Goal: Transaction & Acquisition: Subscribe to service/newsletter

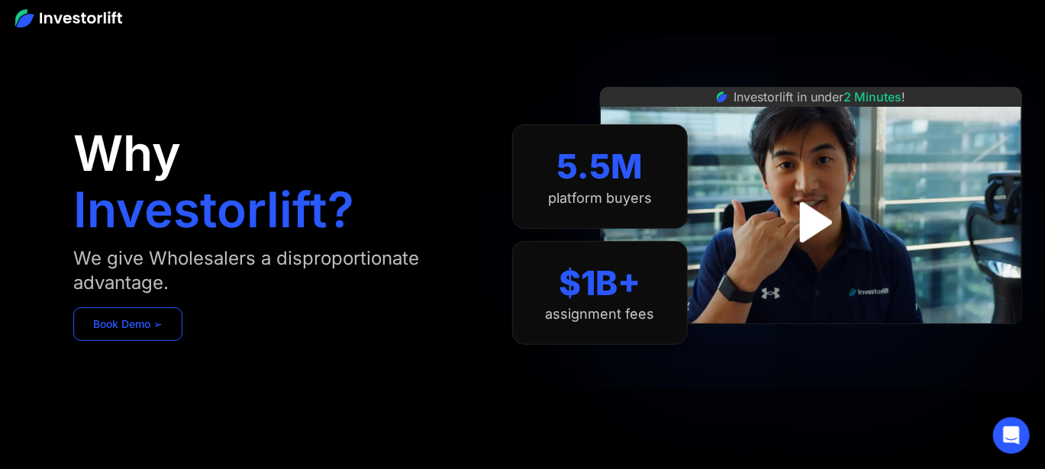
click at [155, 322] on link "Book Demo ➢" at bounding box center [127, 325] width 109 height 34
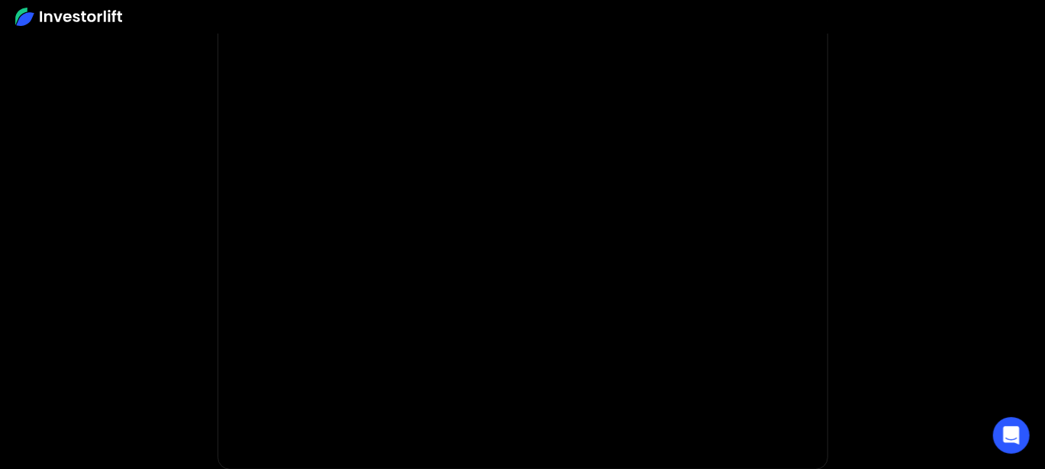
scroll to position [228, 0]
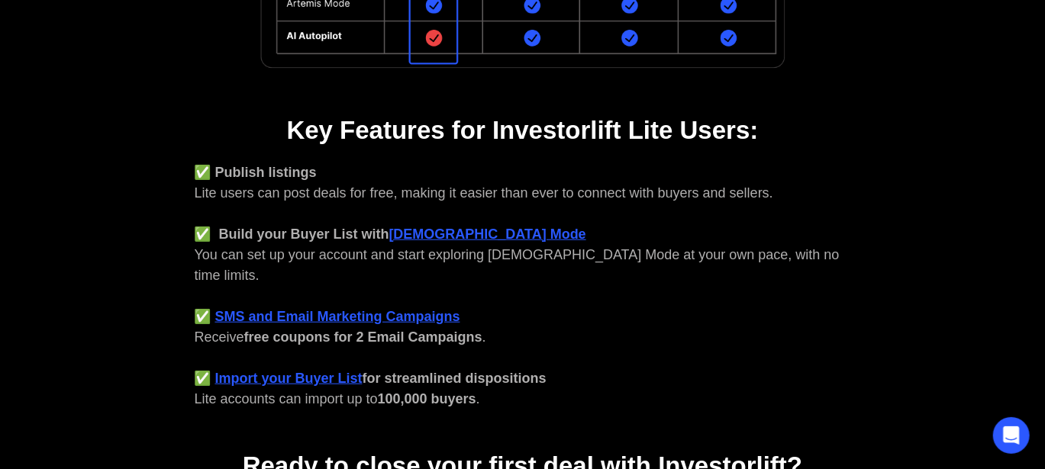
scroll to position [533, 0]
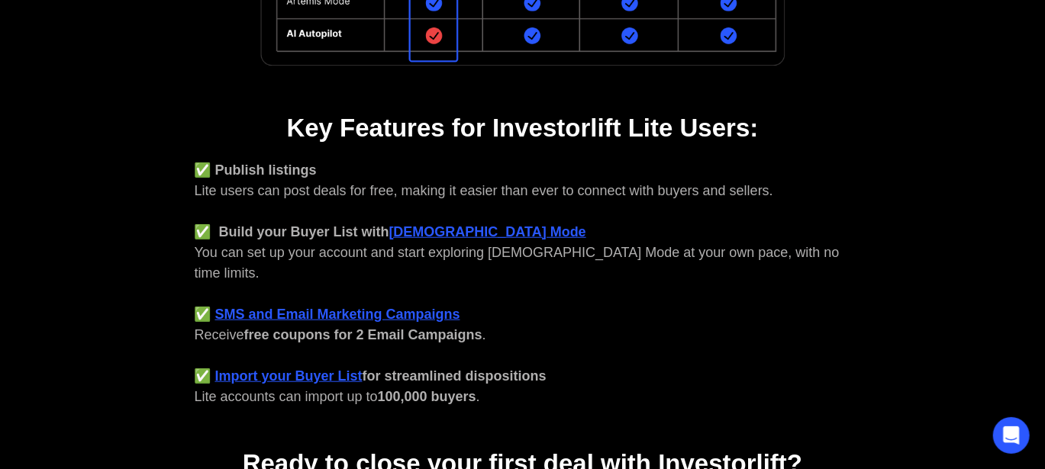
click at [440, 228] on strong "God Mode" at bounding box center [487, 231] width 197 height 15
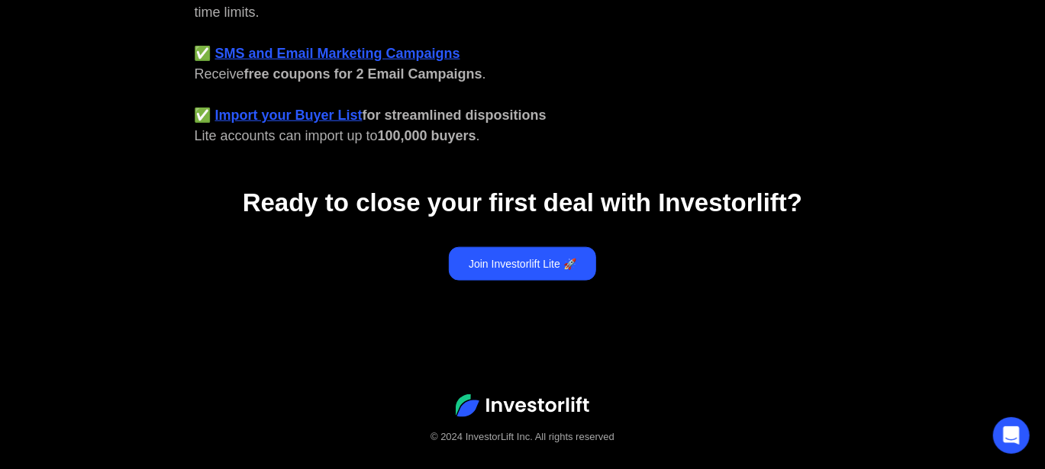
scroll to position [797, 0]
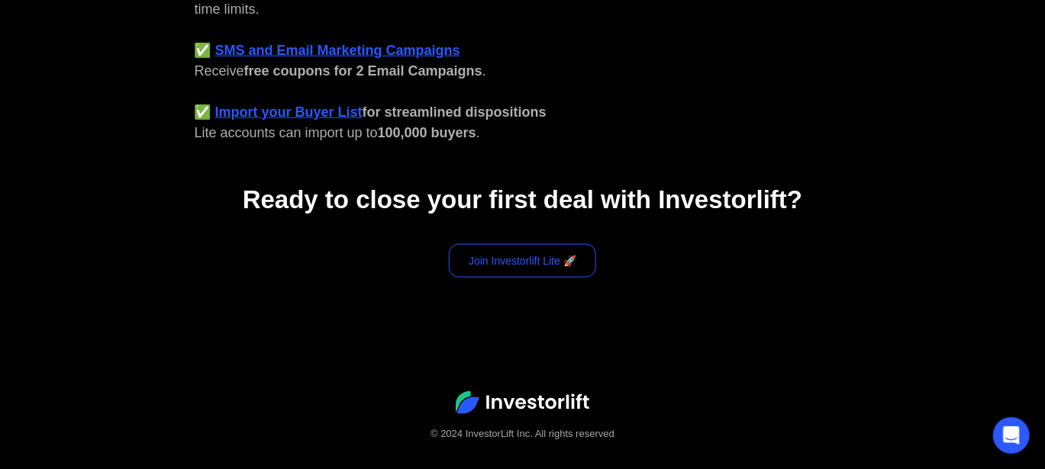
click at [523, 248] on link "Join Investorlift Lite 🚀" at bounding box center [522, 261] width 147 height 34
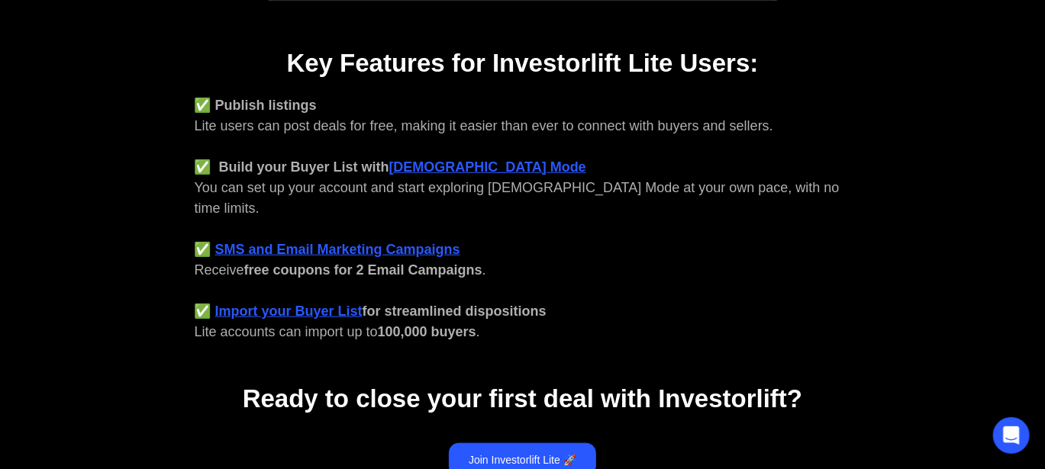
scroll to position [645, 0]
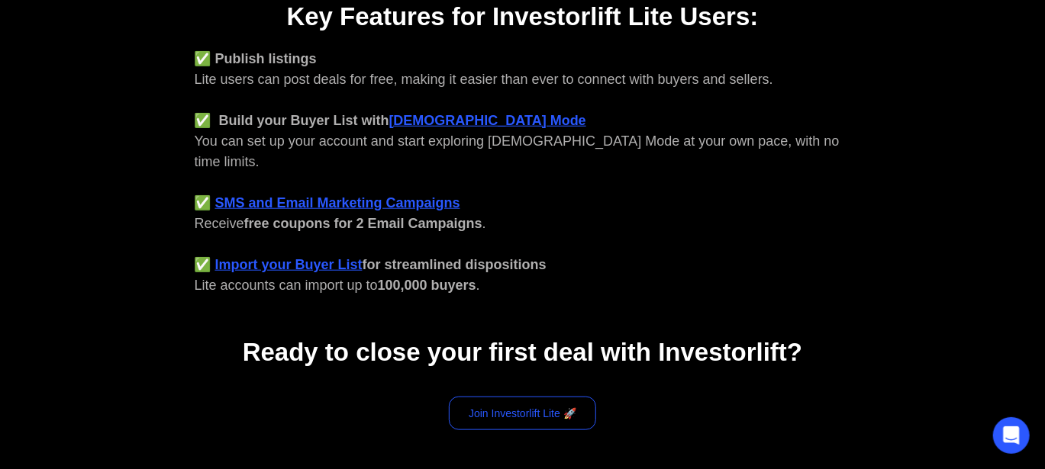
click at [517, 397] on link "Join Investorlift Lite 🚀" at bounding box center [522, 414] width 147 height 34
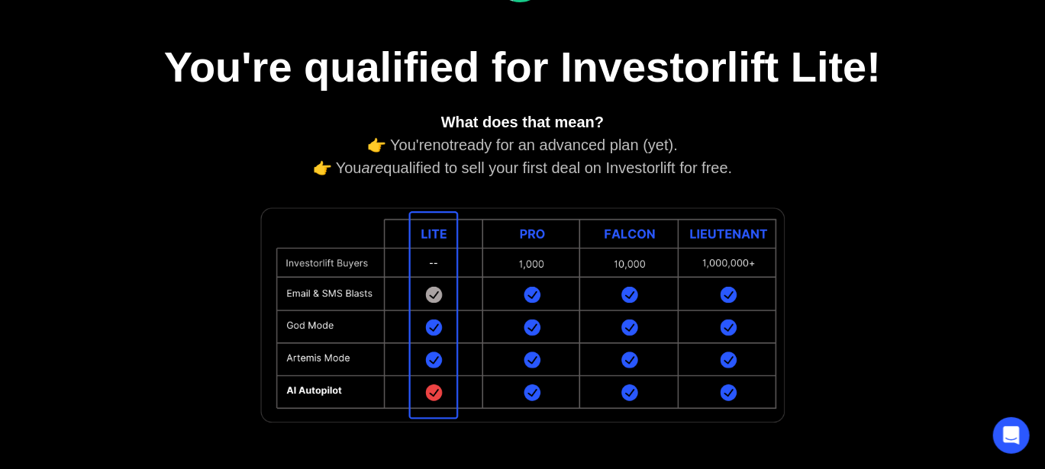
scroll to position [228, 0]
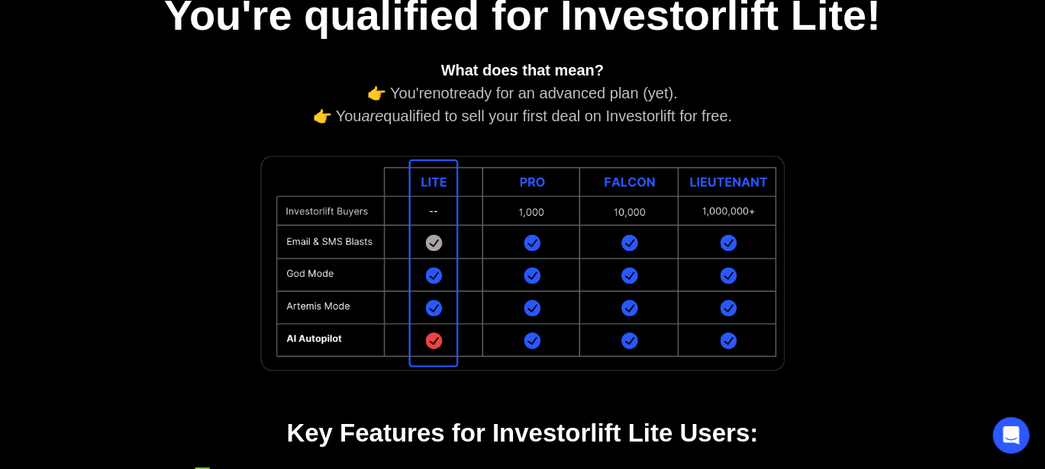
click at [435, 254] on img at bounding box center [523, 263] width 534 height 227
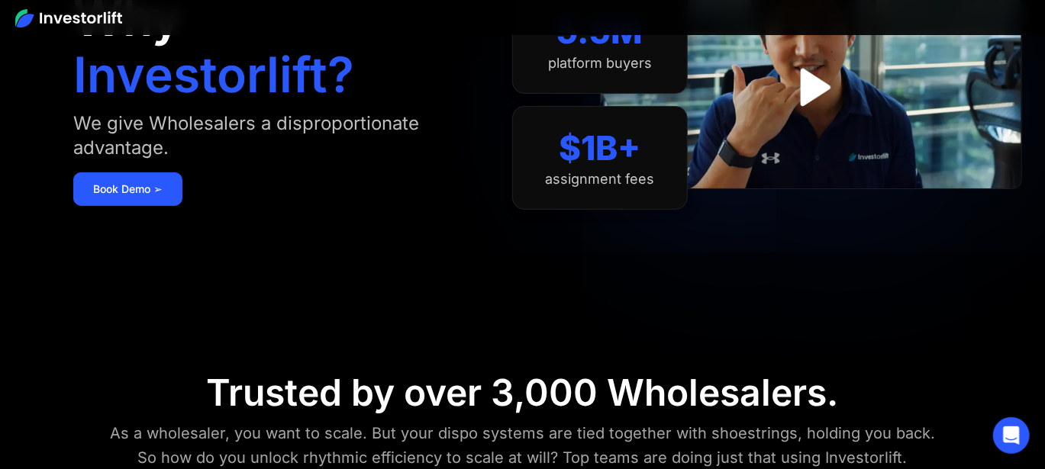
scroll to position [458, 0]
